Goal: Task Accomplishment & Management: Manage account settings

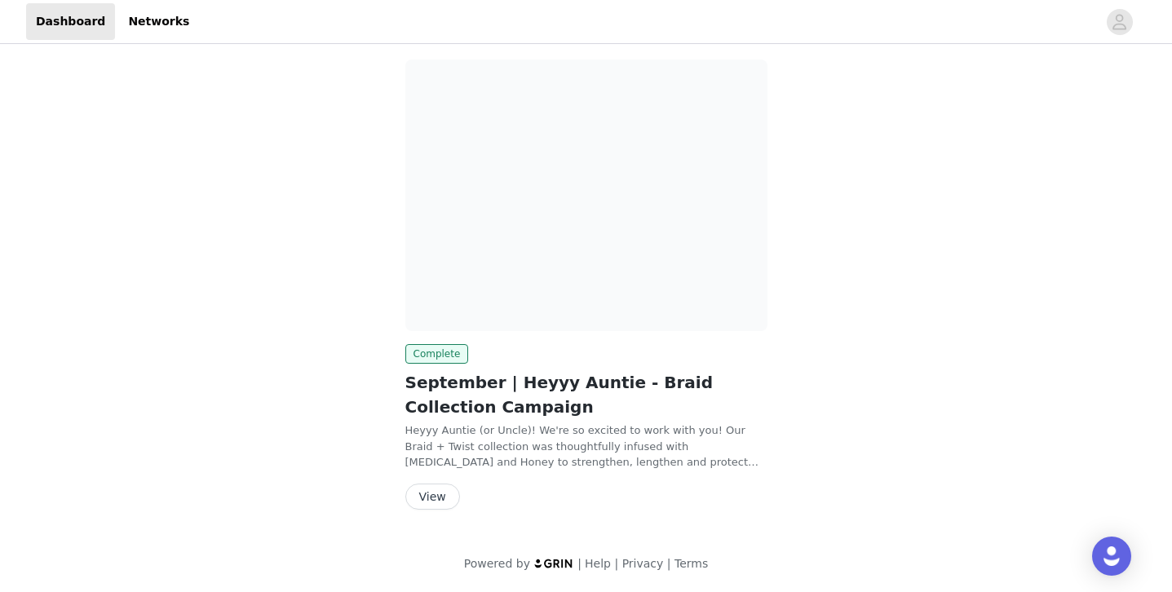
scroll to position [8, 0]
click at [1121, 20] on icon "avatar" at bounding box center [1120, 21] width 14 height 15
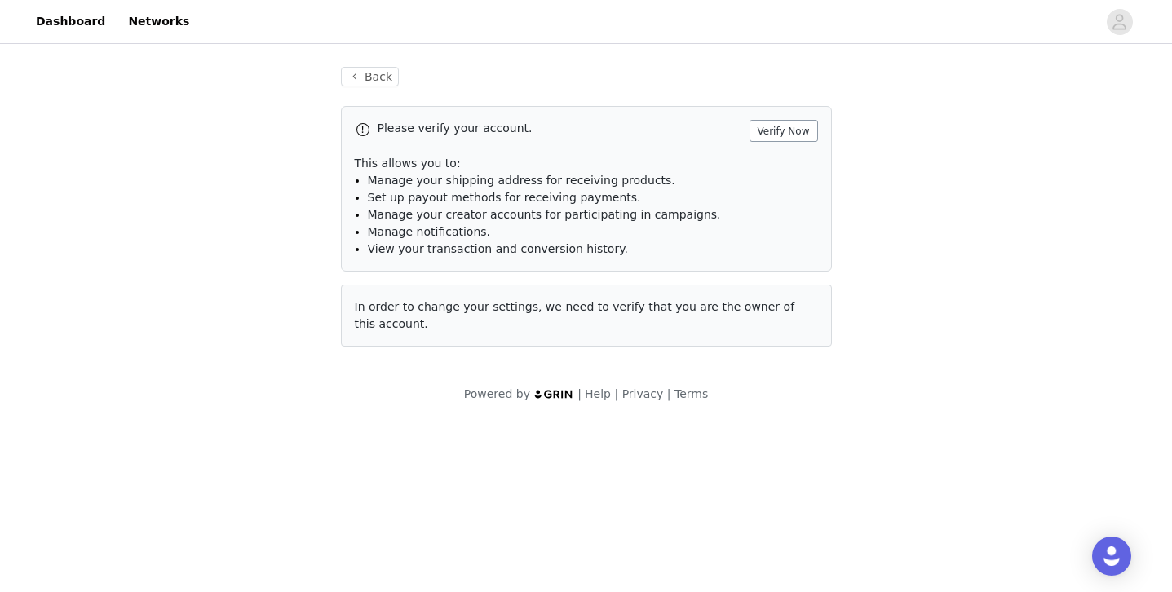
click at [793, 133] on button "Verify Now" at bounding box center [783, 131] width 68 height 22
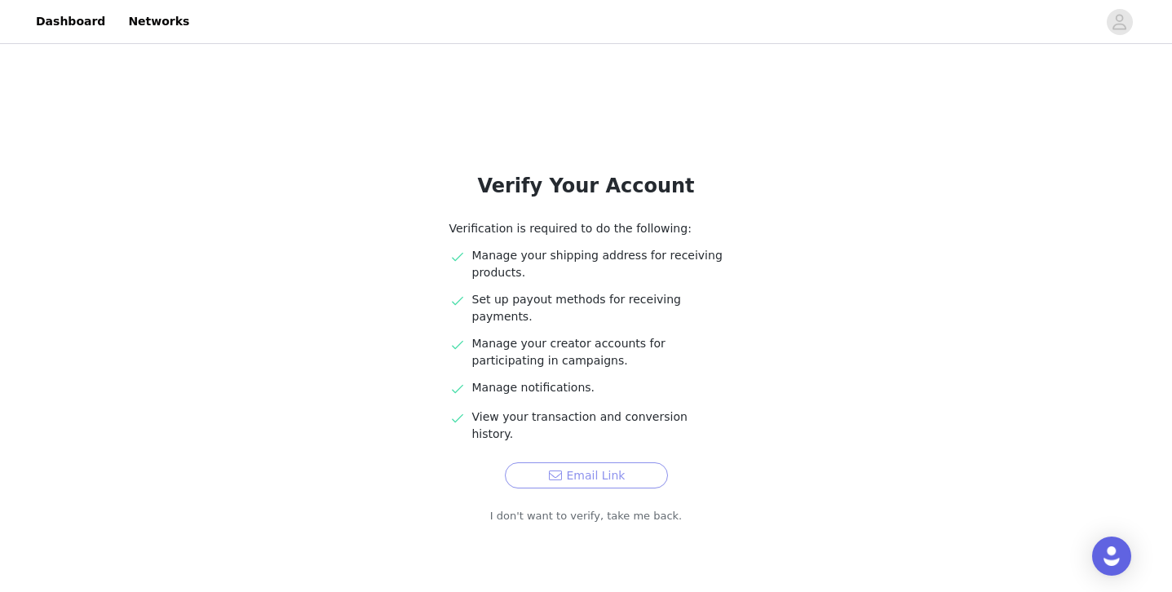
click at [647, 462] on button "Email Link" at bounding box center [586, 475] width 163 height 26
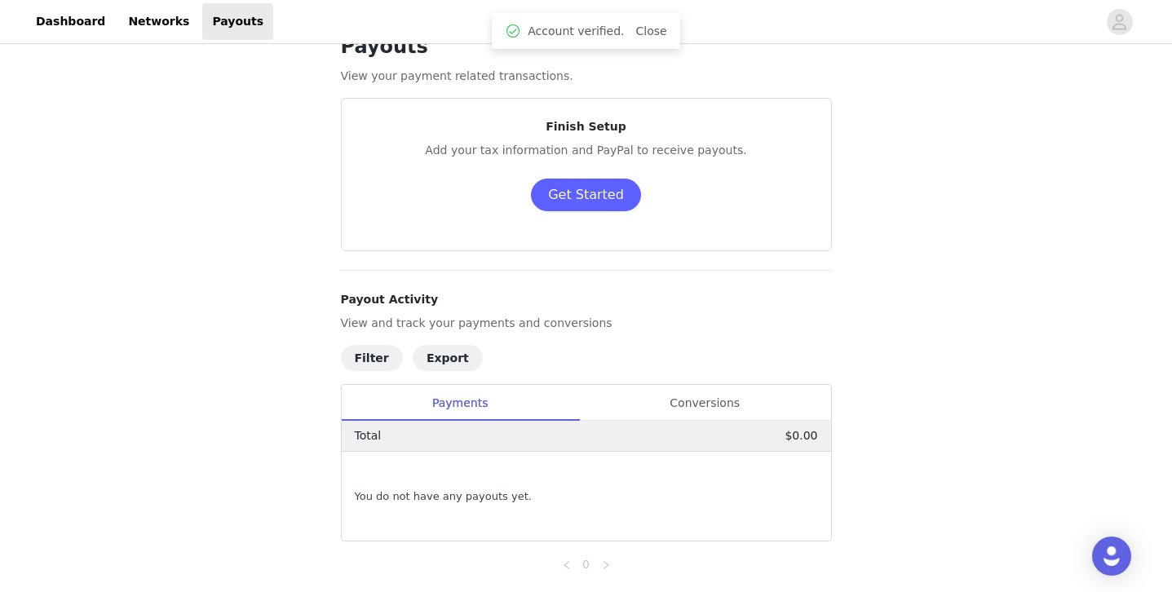
scroll to position [37, 0]
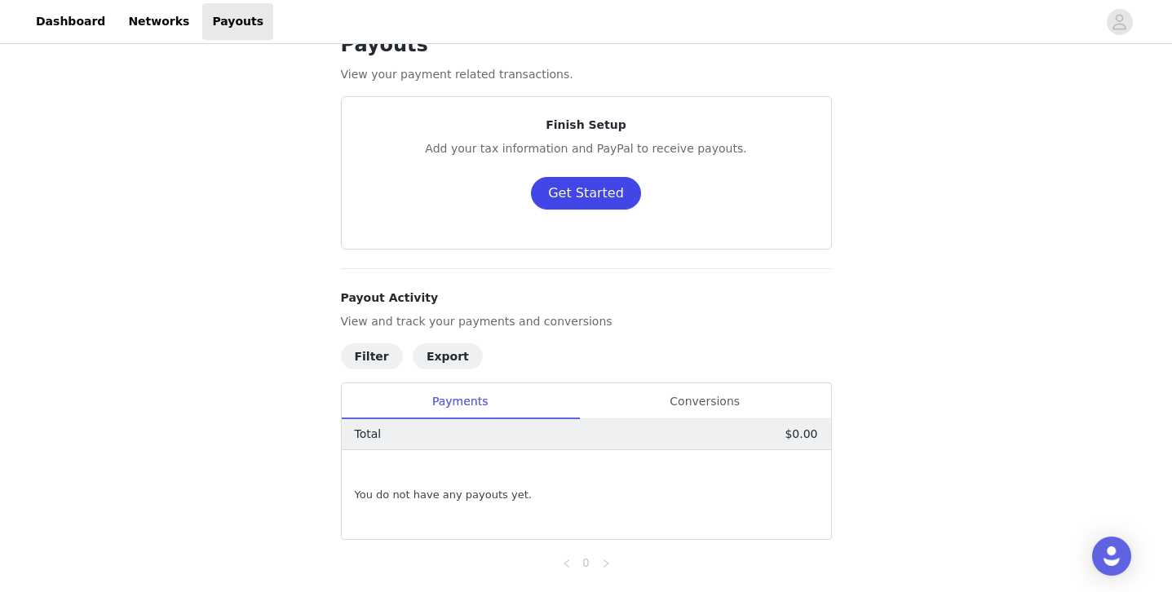
click at [590, 196] on button "Get Started" at bounding box center [586, 193] width 110 height 33
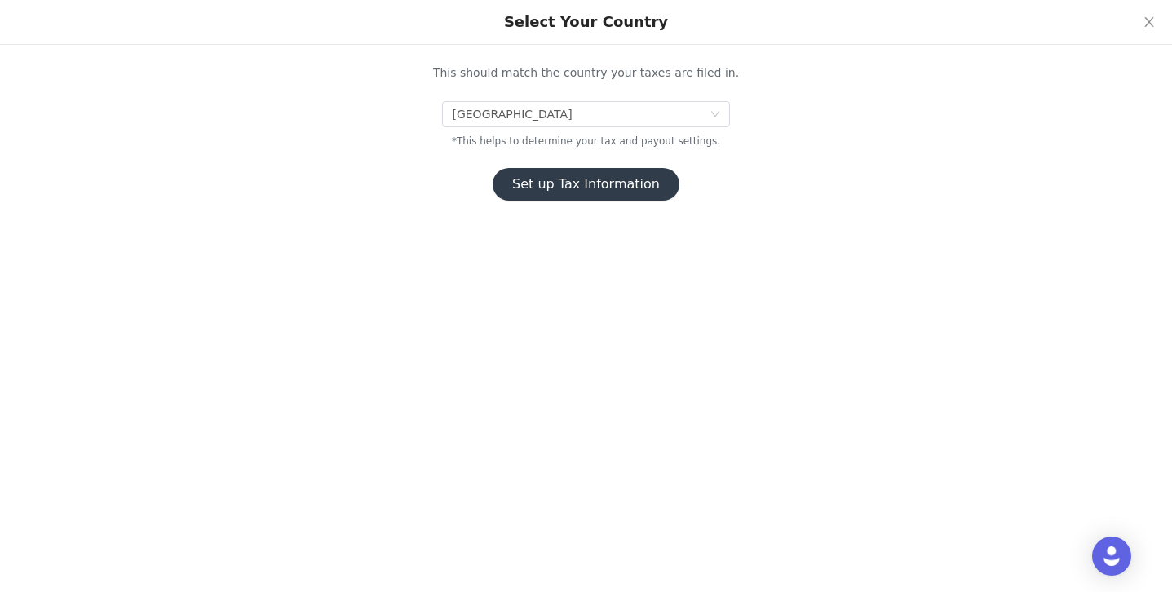
click at [582, 189] on button "Set up Tax Information" at bounding box center [585, 184] width 187 height 33
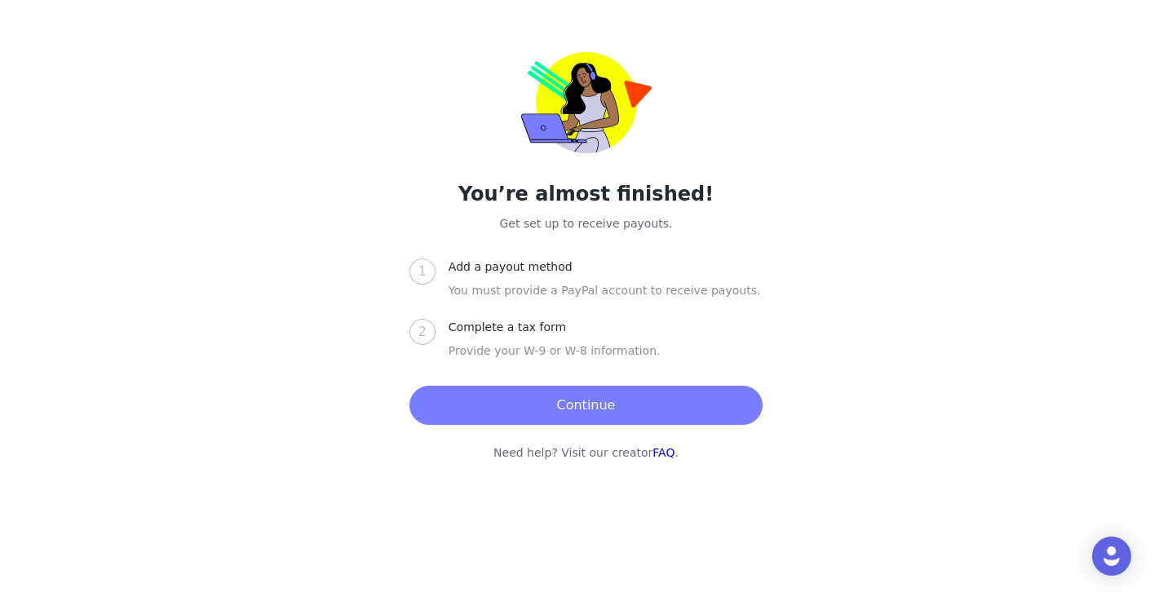
click at [585, 416] on button "Continue" at bounding box center [585, 405] width 353 height 39
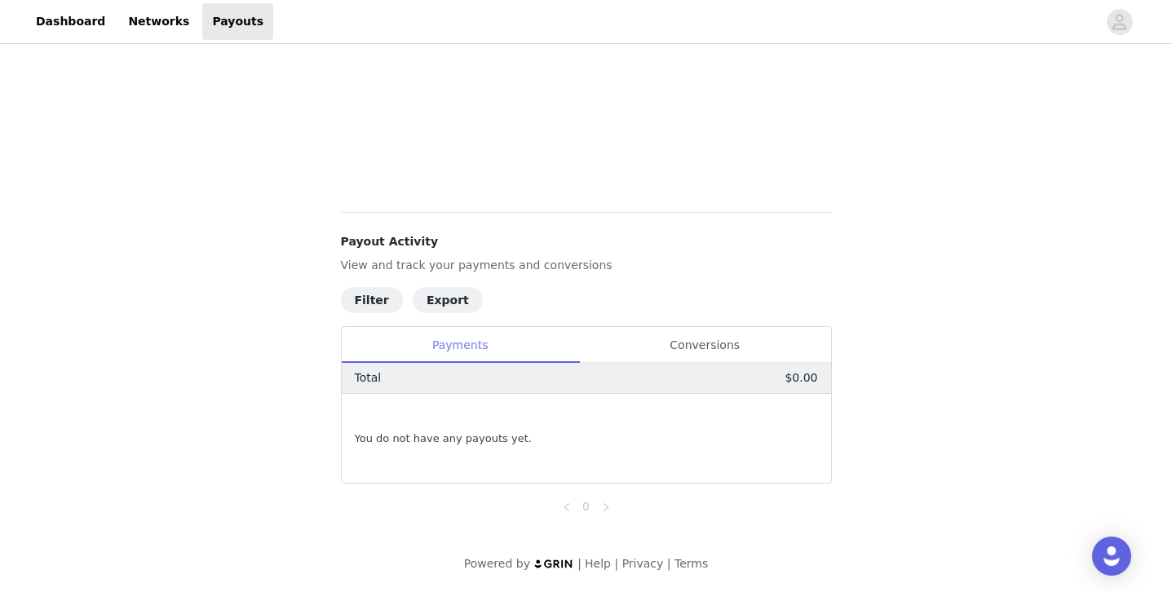
scroll to position [462, 0]
click at [656, 333] on div "Conversions" at bounding box center [705, 345] width 252 height 37
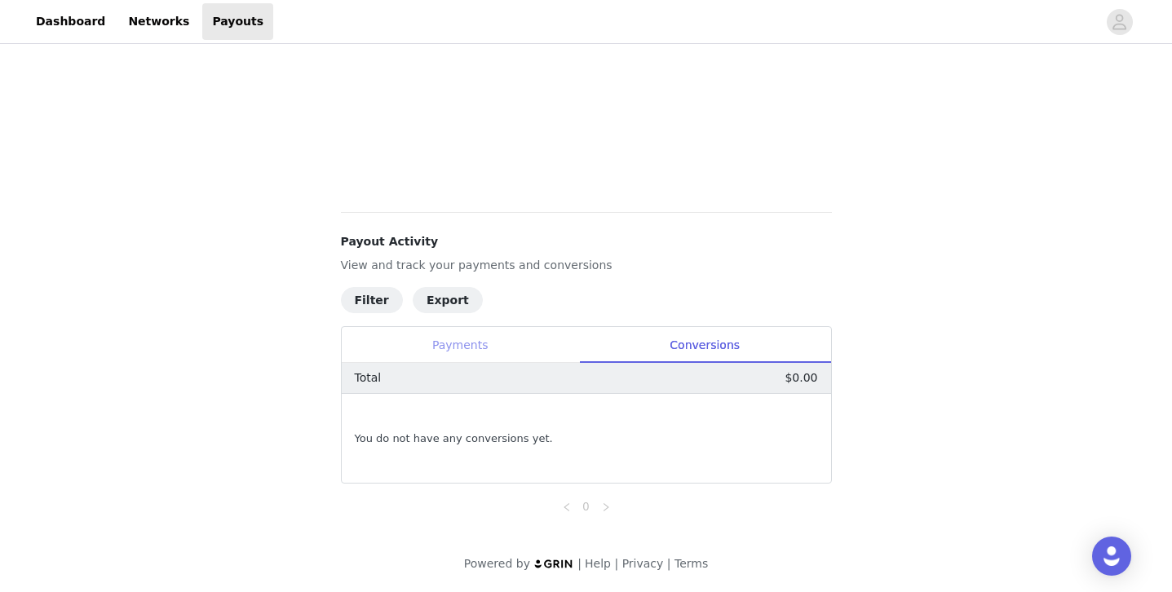
click at [523, 355] on div "Payments" at bounding box center [460, 345] width 237 height 37
